Goal: Information Seeking & Learning: Understand process/instructions

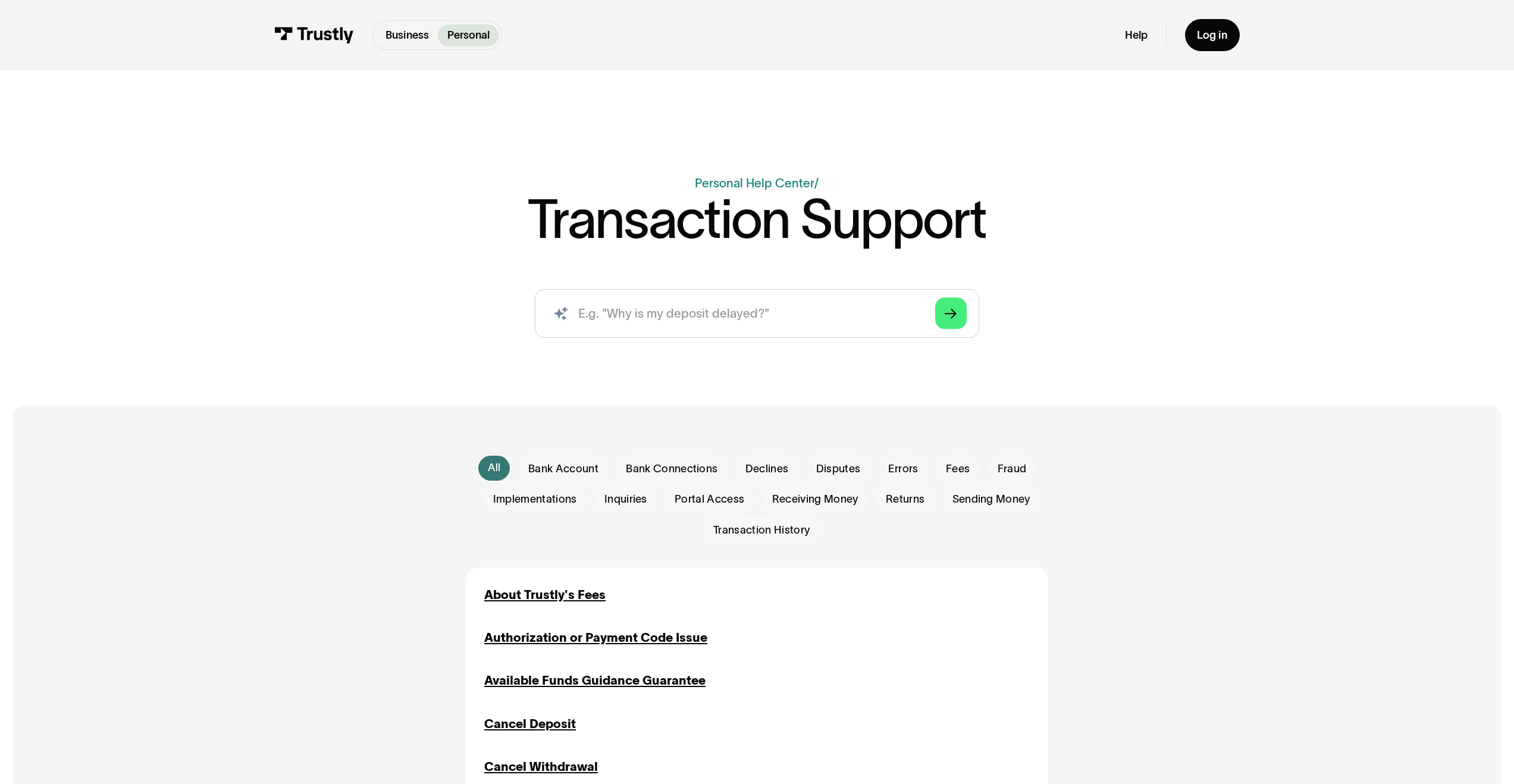
click at [355, 36] on div "Business Personal Business Personal" at bounding box center [388, 35] width 228 height 29
click at [343, 30] on img at bounding box center [313, 35] width 80 height 17
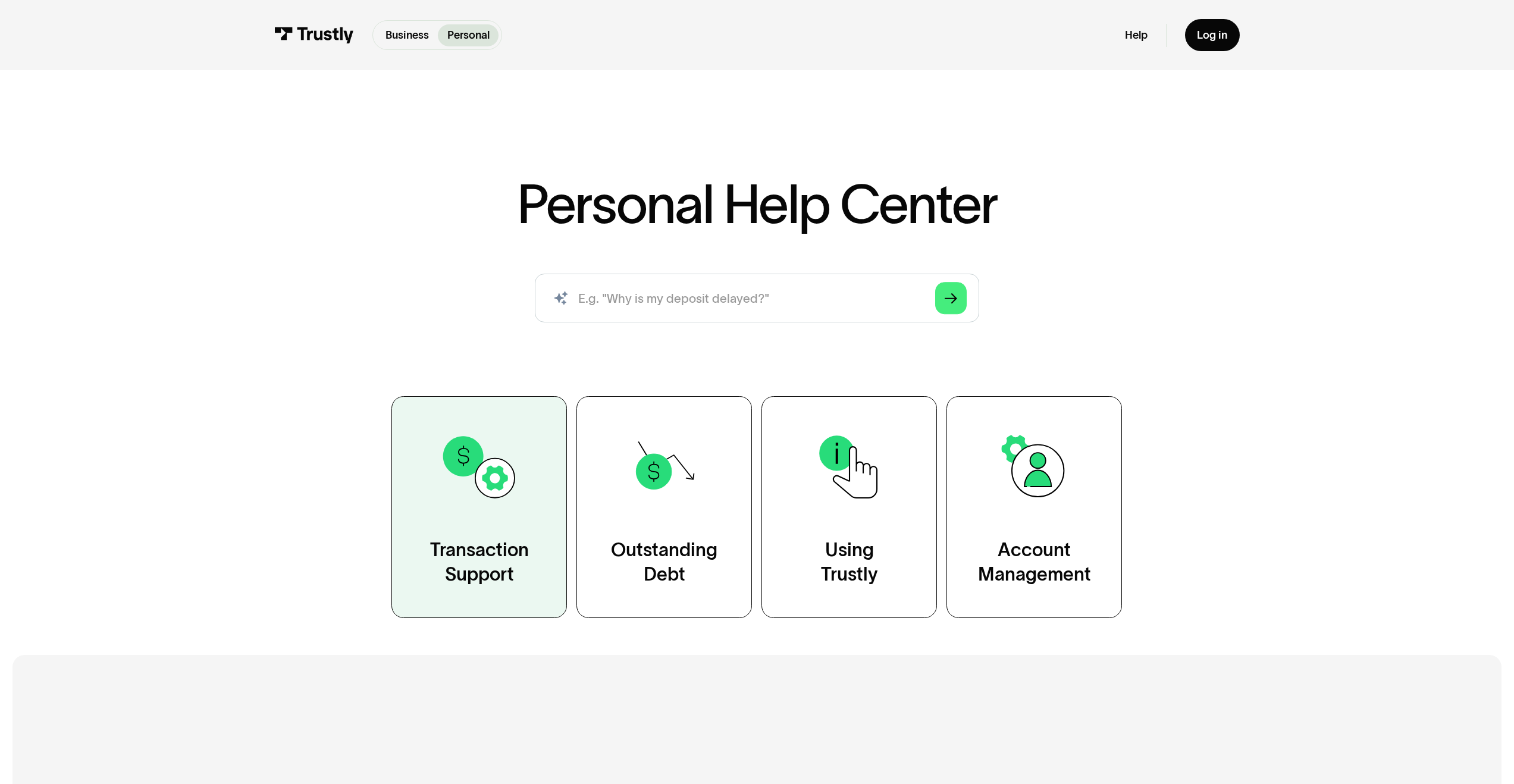
click at [457, 555] on div "Transaction Support" at bounding box center [479, 562] width 98 height 49
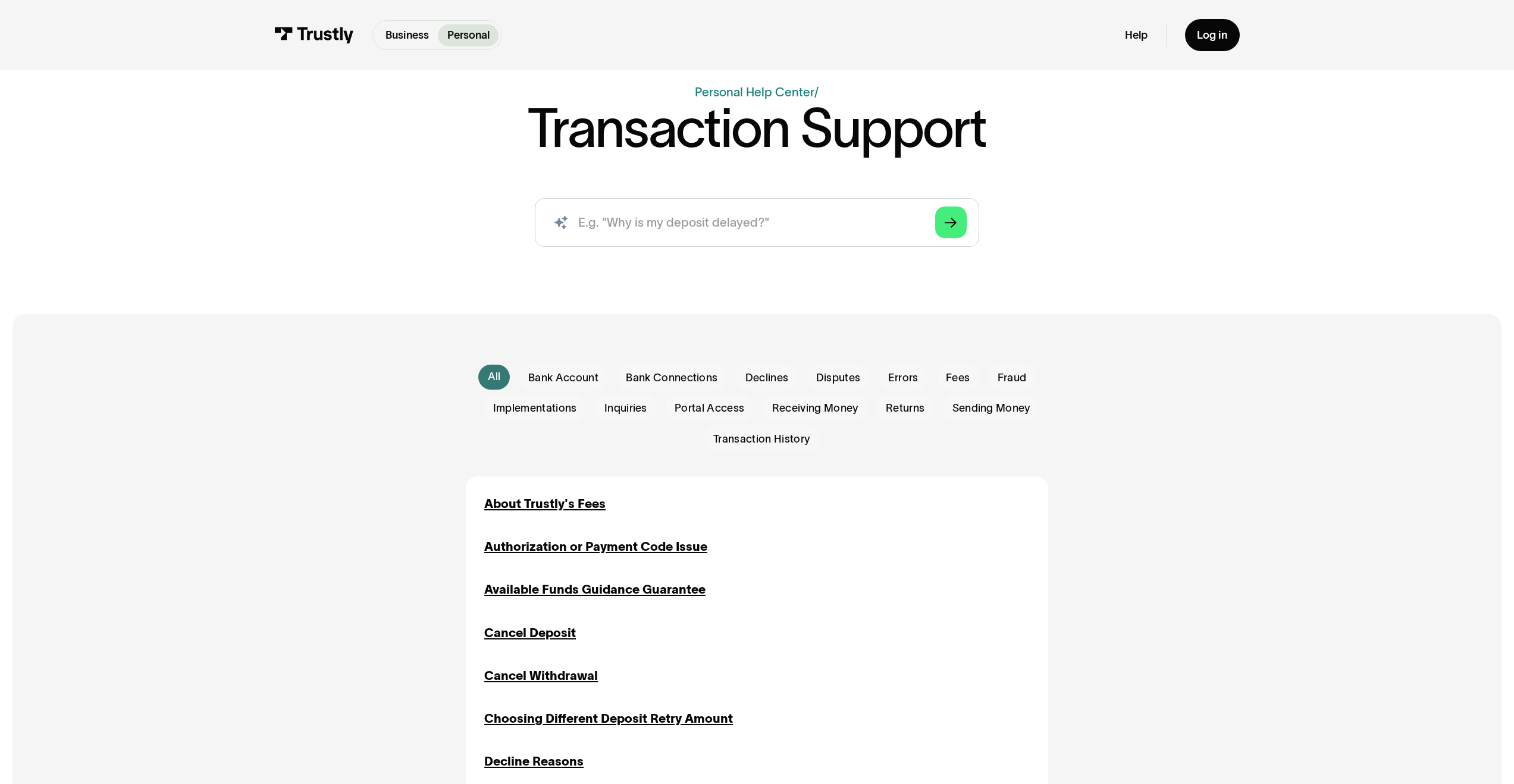
scroll to position [235, 0]
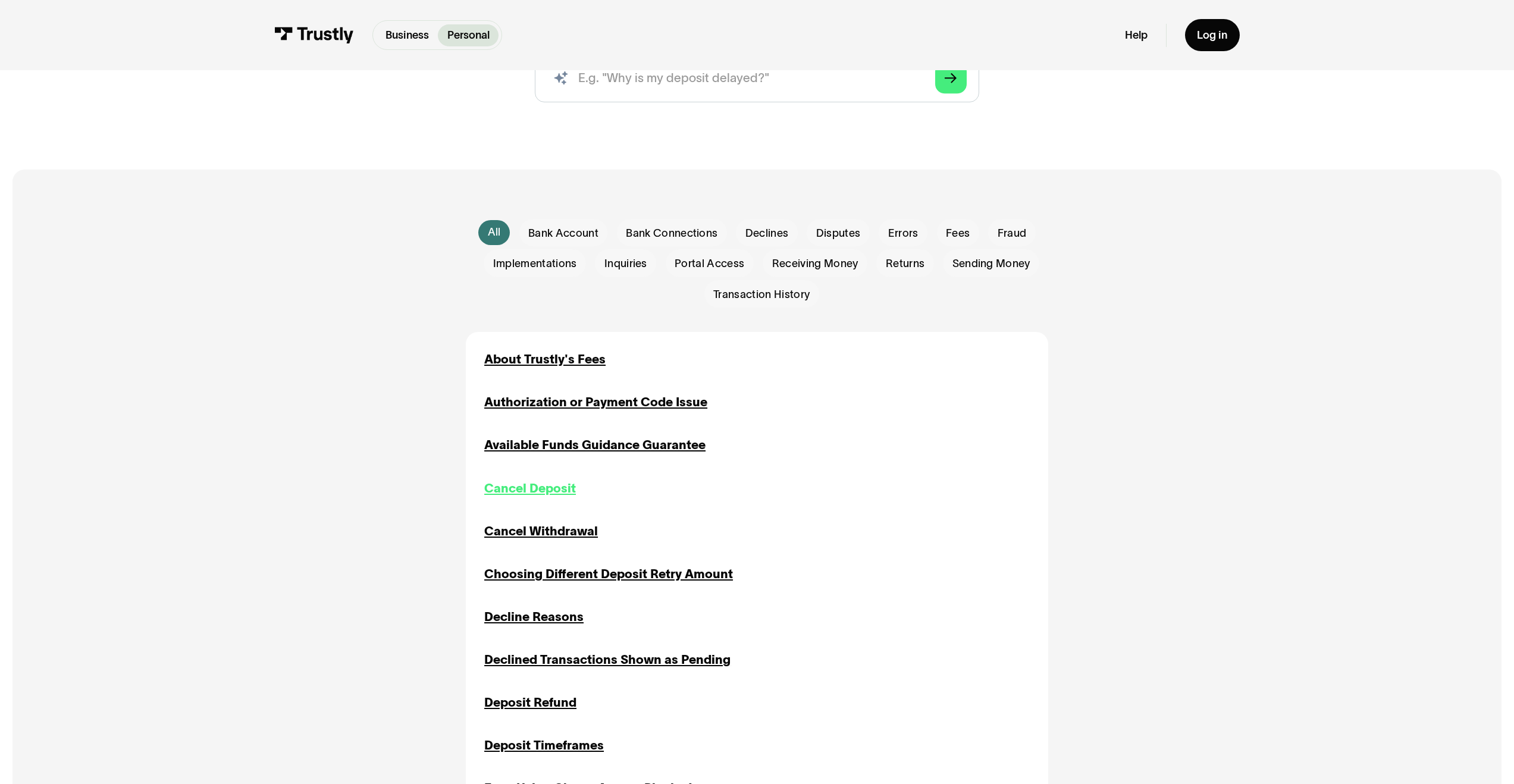
click at [541, 496] on div "Cancel Deposit" at bounding box center [530, 489] width 92 height 18
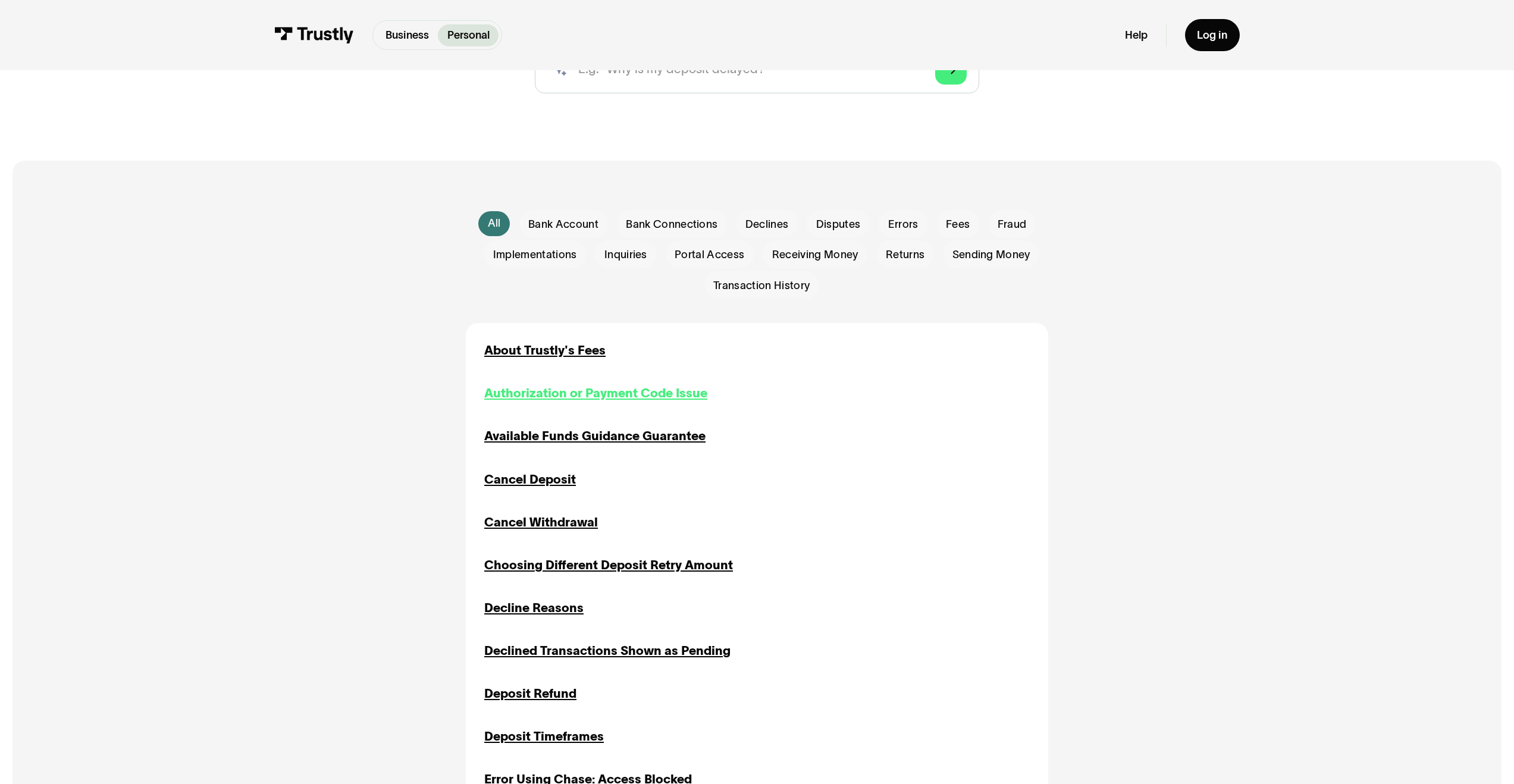
scroll to position [235, 0]
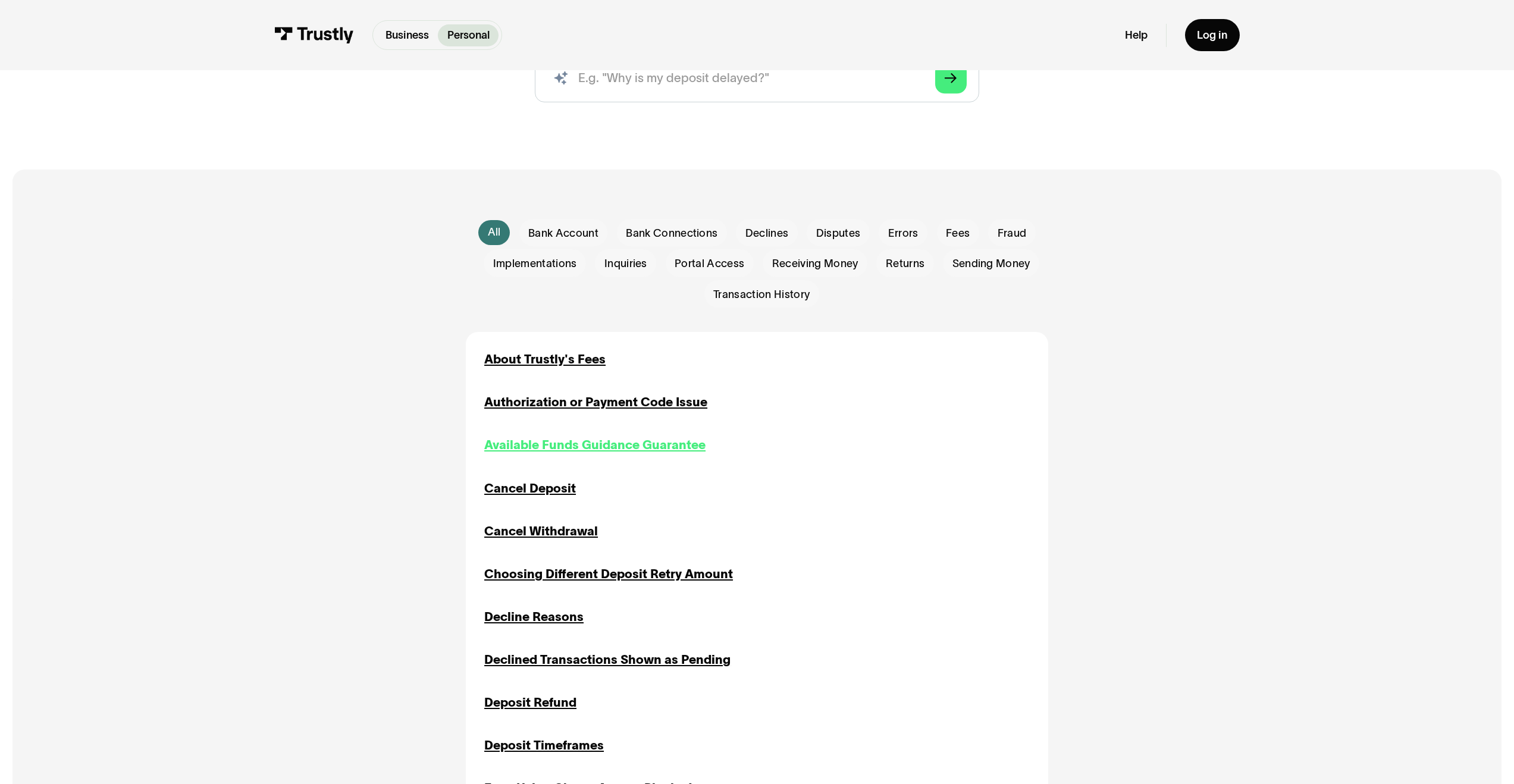
click at [563, 446] on div "Available Funds Guidance Guarantee" at bounding box center [595, 445] width 222 height 18
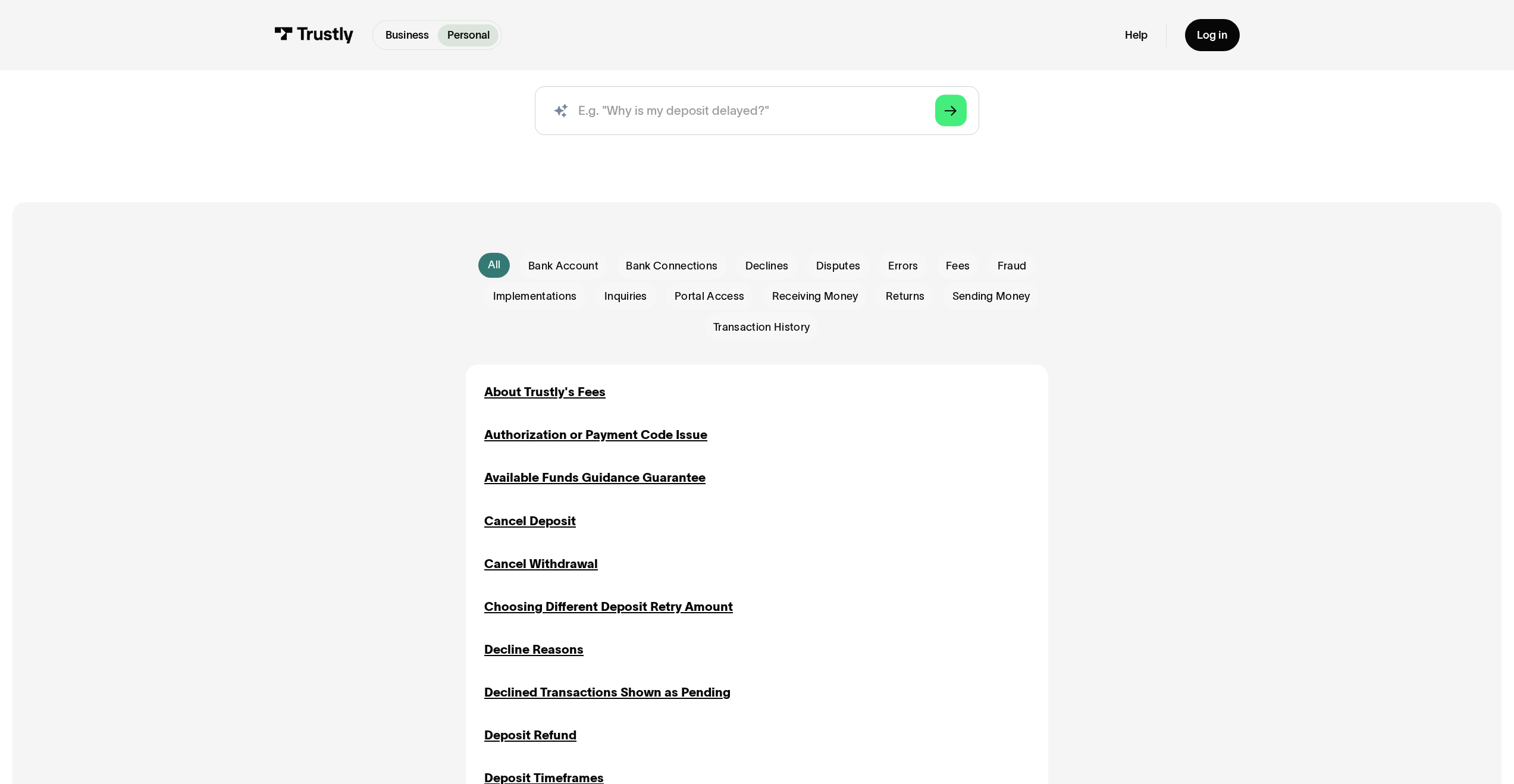
scroll to position [209, 0]
